Goal: Task Accomplishment & Management: Manage account settings

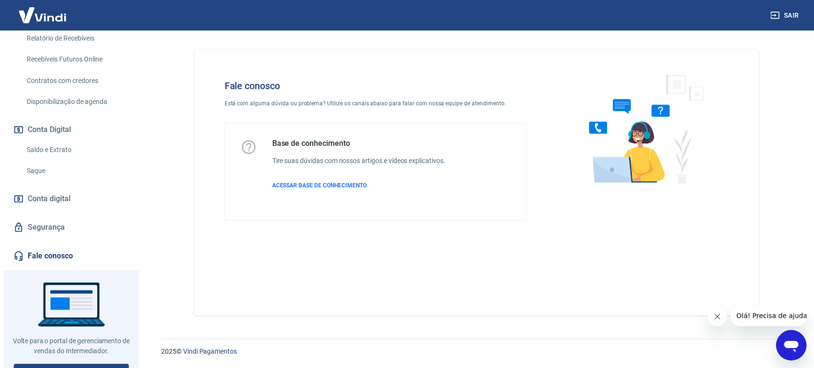
scroll to position [244, 0]
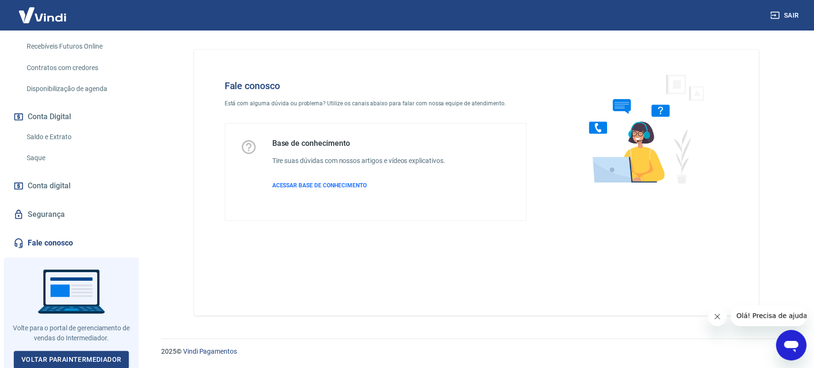
click at [46, 244] on link "Fale conosco" at bounding box center [71, 243] width 120 height 21
click at [52, 212] on link "Segurança" at bounding box center [71, 214] width 120 height 21
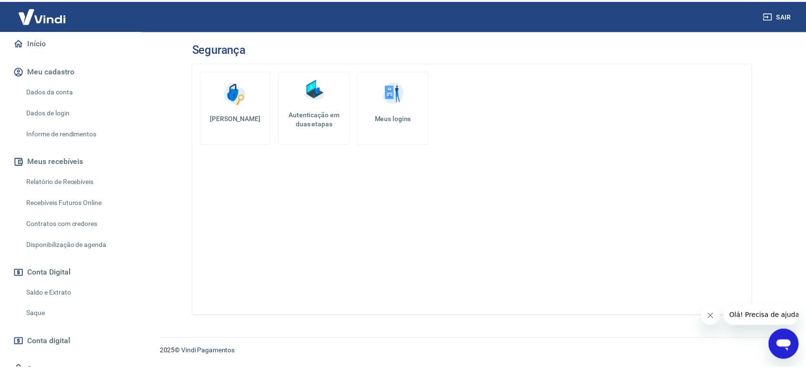
scroll to position [85, 0]
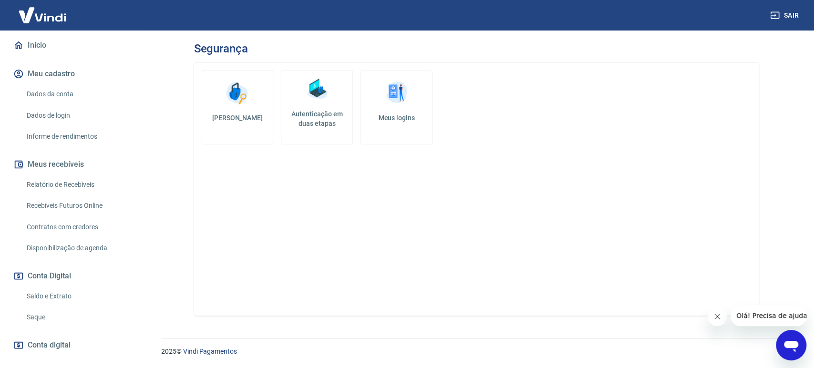
click at [68, 293] on link "Saldo e Extrato" at bounding box center [77, 297] width 108 height 20
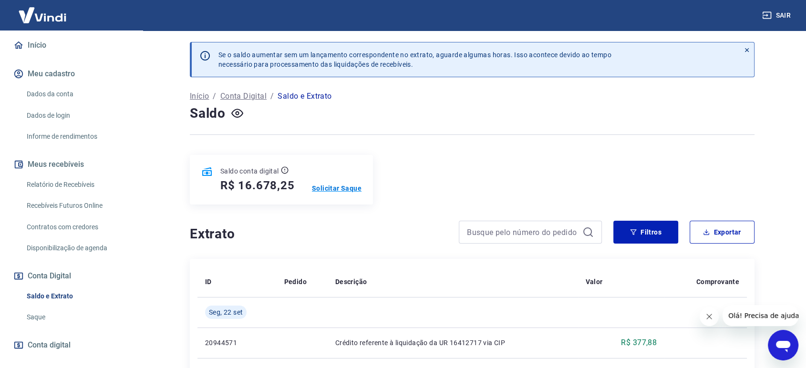
click at [334, 186] on p "Solicitar Saque" at bounding box center [337, 189] width 50 height 10
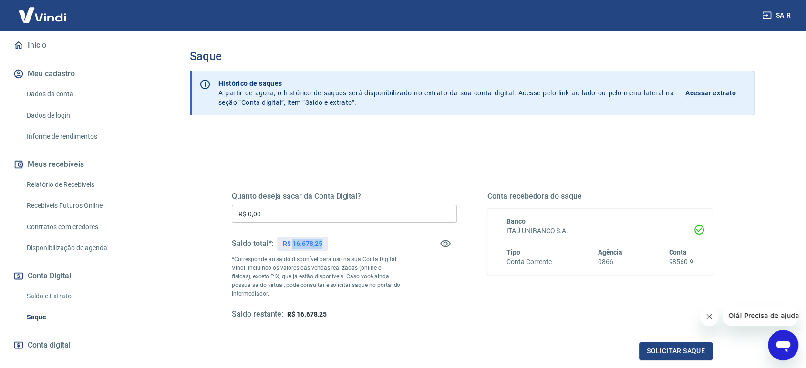
drag, startPoint x: 324, startPoint y: 243, endPoint x: 293, endPoint y: 241, distance: 31.1
click at [293, 241] on div "R$ 16.678,25" at bounding box center [302, 244] width 51 height 14
copy p "16.678,25"
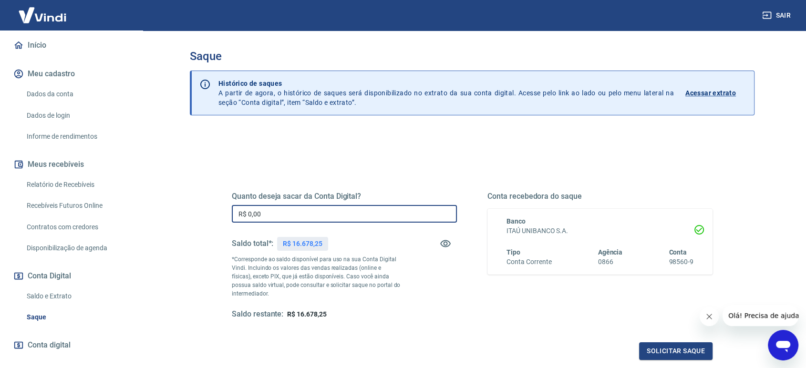
click at [265, 212] on input "R$ 0,00" at bounding box center [344, 214] width 225 height 18
paste input "text"
drag, startPoint x: 263, startPoint y: 215, endPoint x: 220, endPoint y: 207, distance: 44.2
click at [220, 207] on div "Quanto deseja sacar da Conta Digital? R$ 0,00 ​ Saldo total*: R$ 16.678,25 *Cor…" at bounding box center [472, 261] width 504 height 222
paste input "16.678,25"
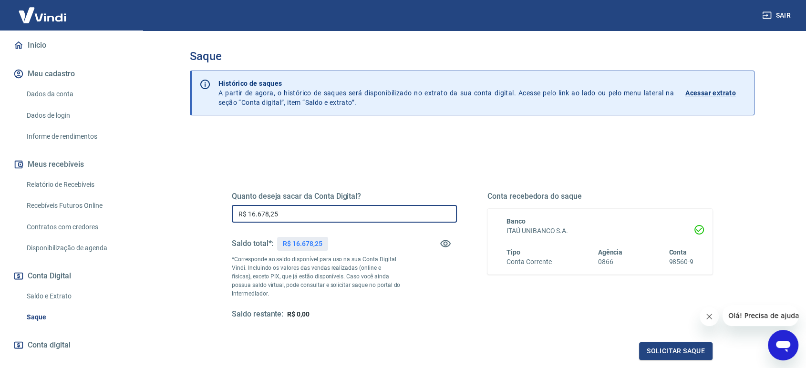
type input "R$ 16.678,25"
click at [392, 301] on div "Quanto deseja sacar da Conta Digital? R$ 16.678,25 ​ Saldo total*: R$ 16.678,25…" at bounding box center [344, 256] width 225 height 128
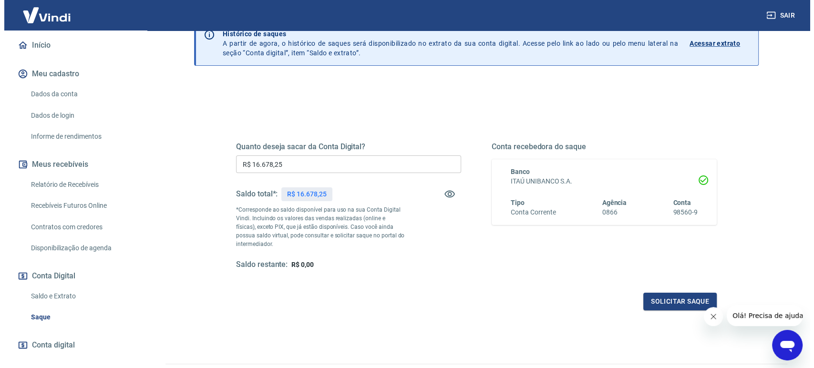
scroll to position [103, 0]
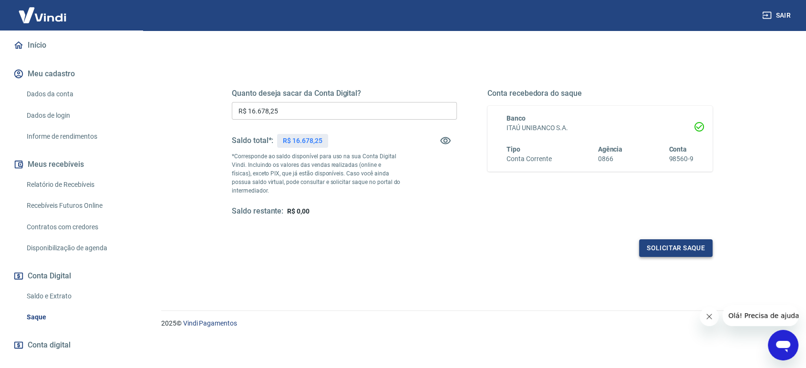
click at [672, 251] on button "Solicitar saque" at bounding box center [675, 249] width 73 height 18
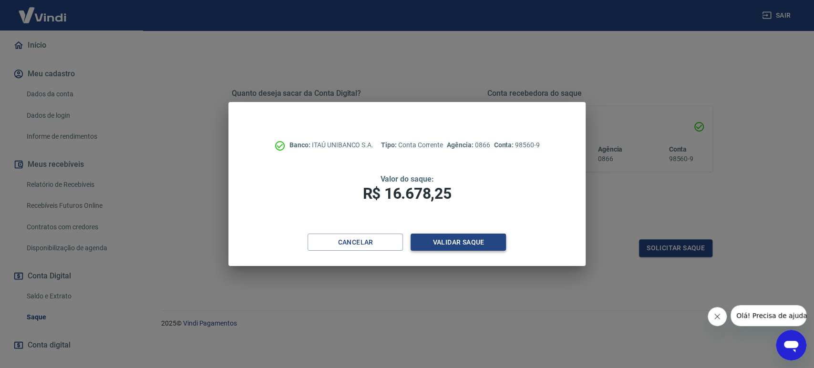
click at [458, 246] on button "Validar saque" at bounding box center [458, 243] width 95 height 18
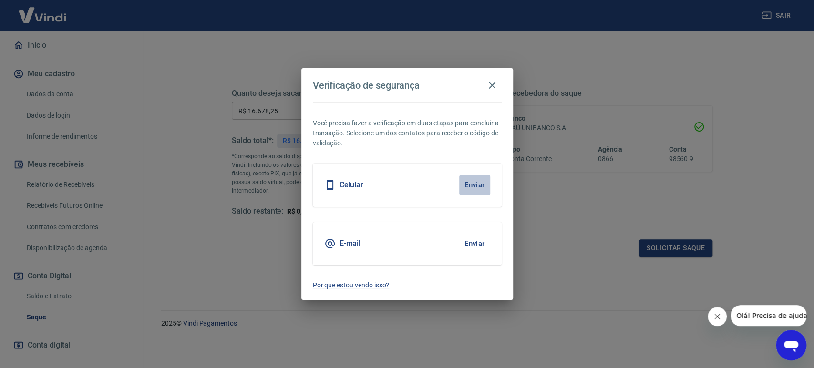
click at [478, 186] on button "Enviar" at bounding box center [474, 185] width 31 height 20
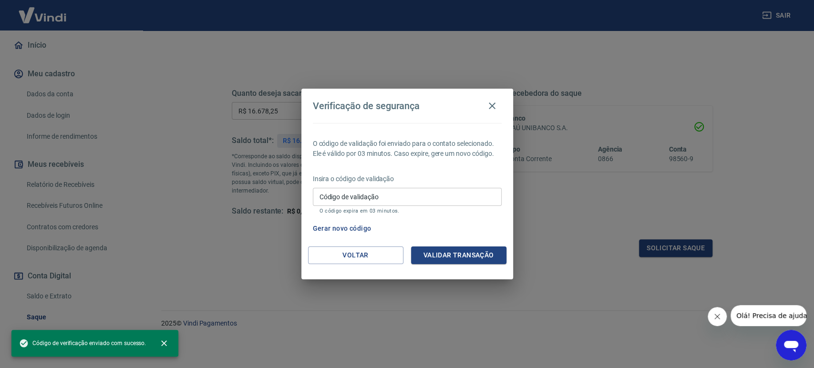
click at [358, 192] on div "Código de validação Código de validação O código expira em 03 minutos." at bounding box center [407, 201] width 189 height 26
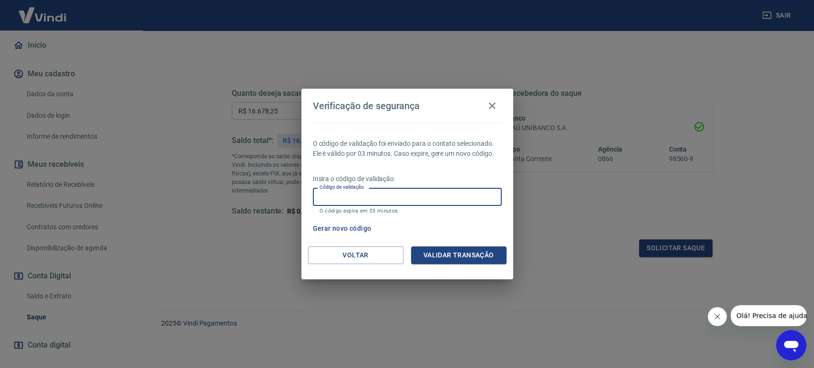
click at [347, 200] on input "Código de validação" at bounding box center [407, 197] width 189 height 18
type input "561582"
click at [456, 255] on button "Validar transação" at bounding box center [458, 256] width 95 height 18
